Goal: Find specific page/section: Find specific page/section

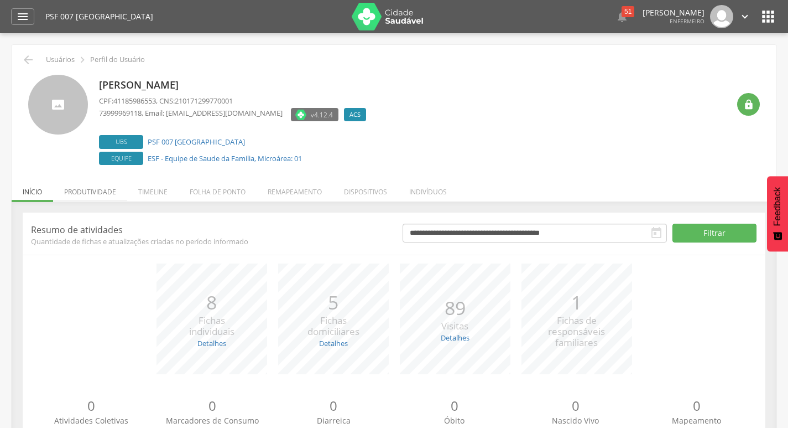
click at [107, 194] on li "Produtividade" at bounding box center [90, 189] width 74 height 26
click at [95, 195] on li "Produtividade" at bounding box center [90, 189] width 74 height 26
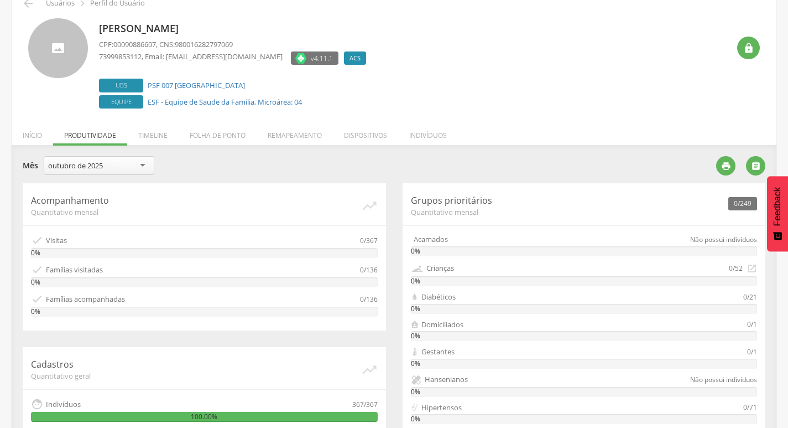
scroll to position [55, 0]
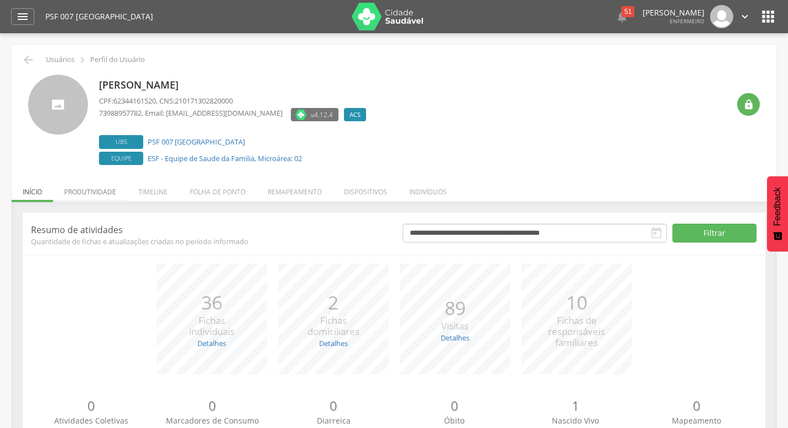
click at [103, 191] on li "Produtividade" at bounding box center [90, 189] width 74 height 26
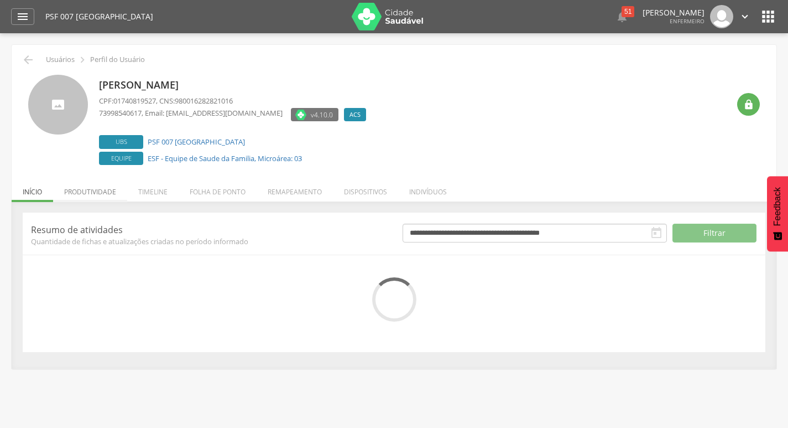
click at [111, 186] on li "Produtividade" at bounding box center [90, 189] width 74 height 26
